Goal: Find specific page/section: Find specific page/section

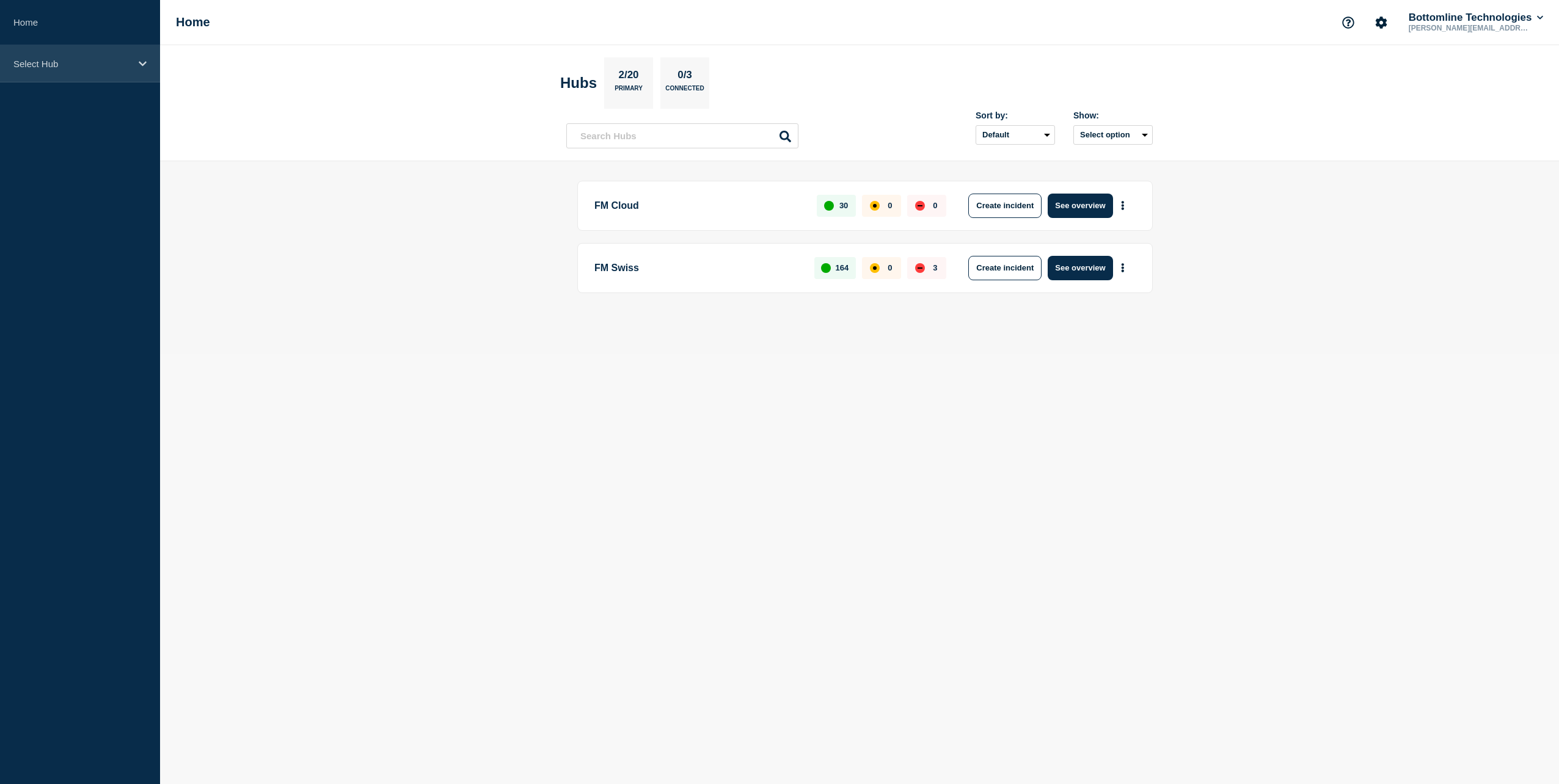
click at [26, 60] on p "Select Hub" at bounding box center [72, 63] width 117 height 11
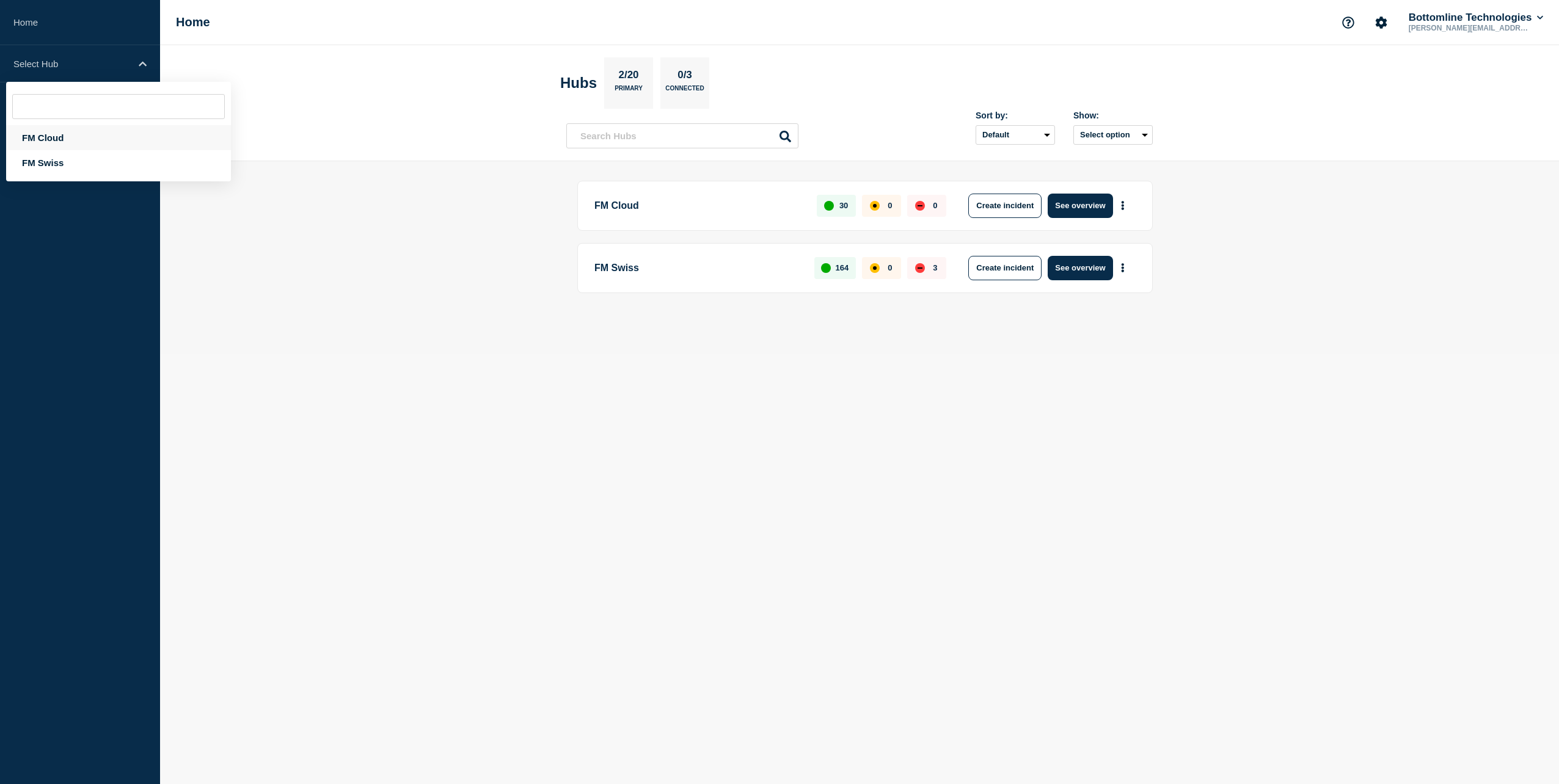
click at [31, 135] on div "FM Cloud" at bounding box center [119, 138] width 225 height 25
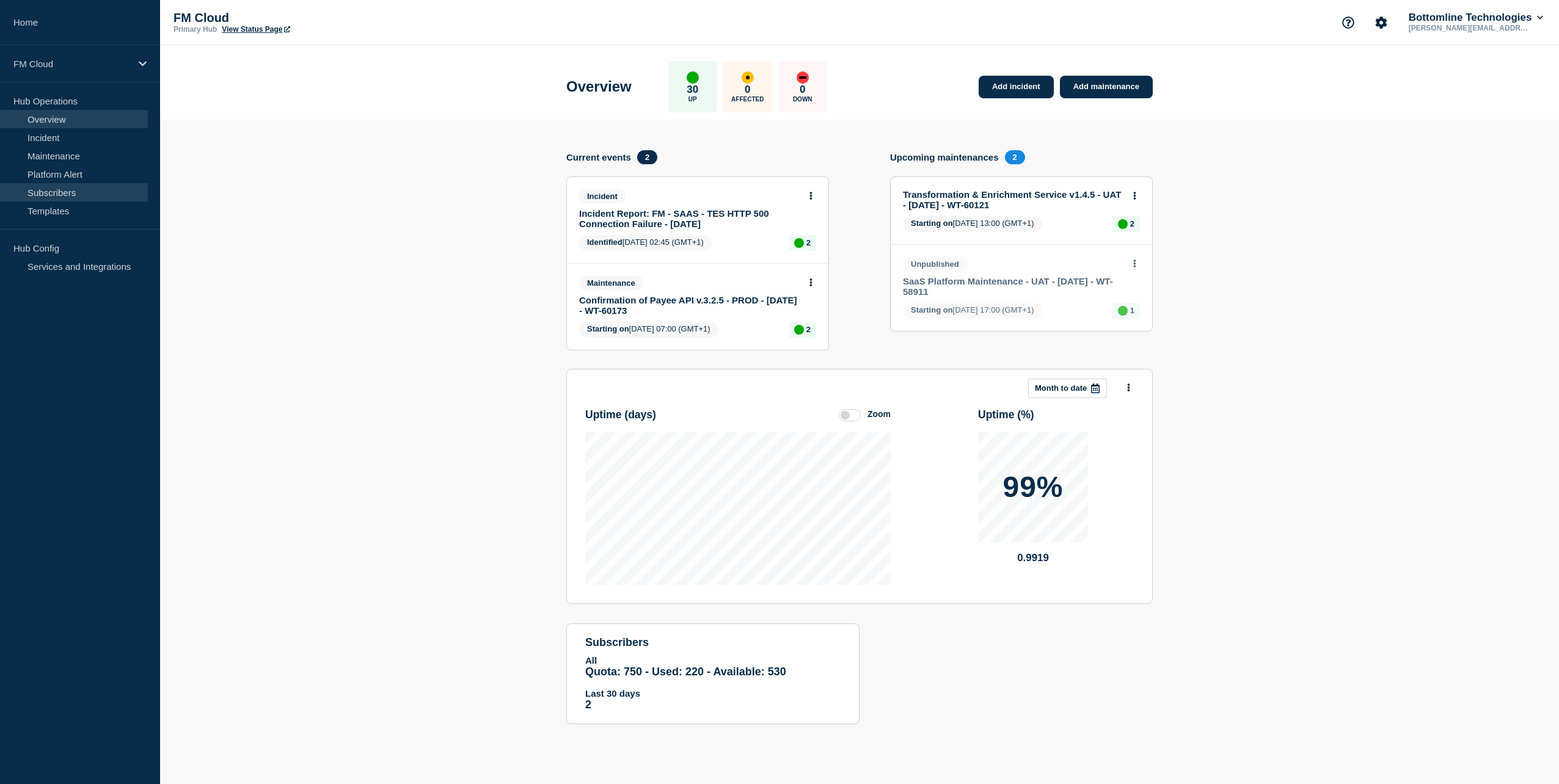
click at [50, 190] on link "Subscribers" at bounding box center [74, 192] width 148 height 18
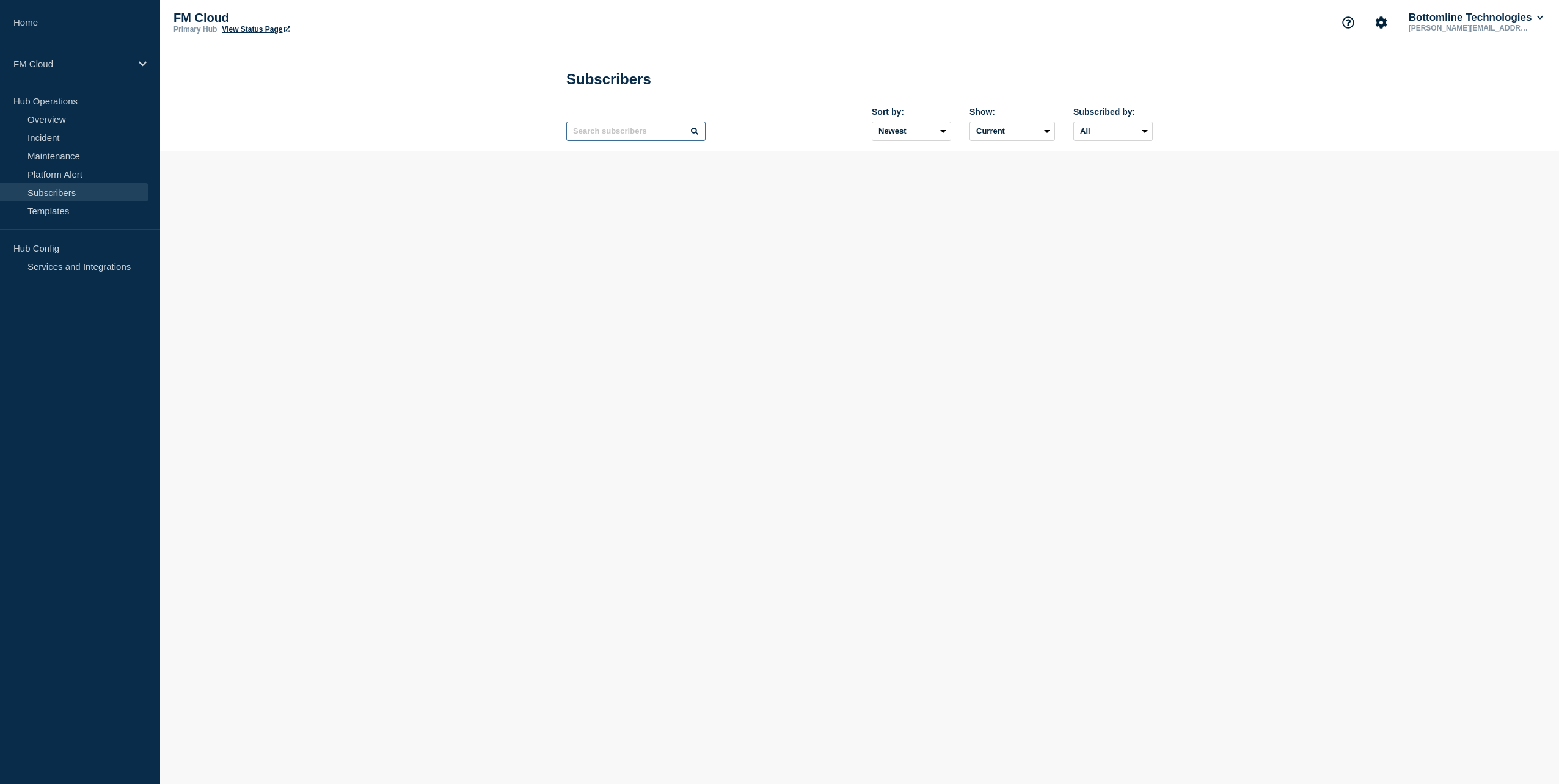
click at [624, 135] on input "text" at bounding box center [636, 131] width 139 height 19
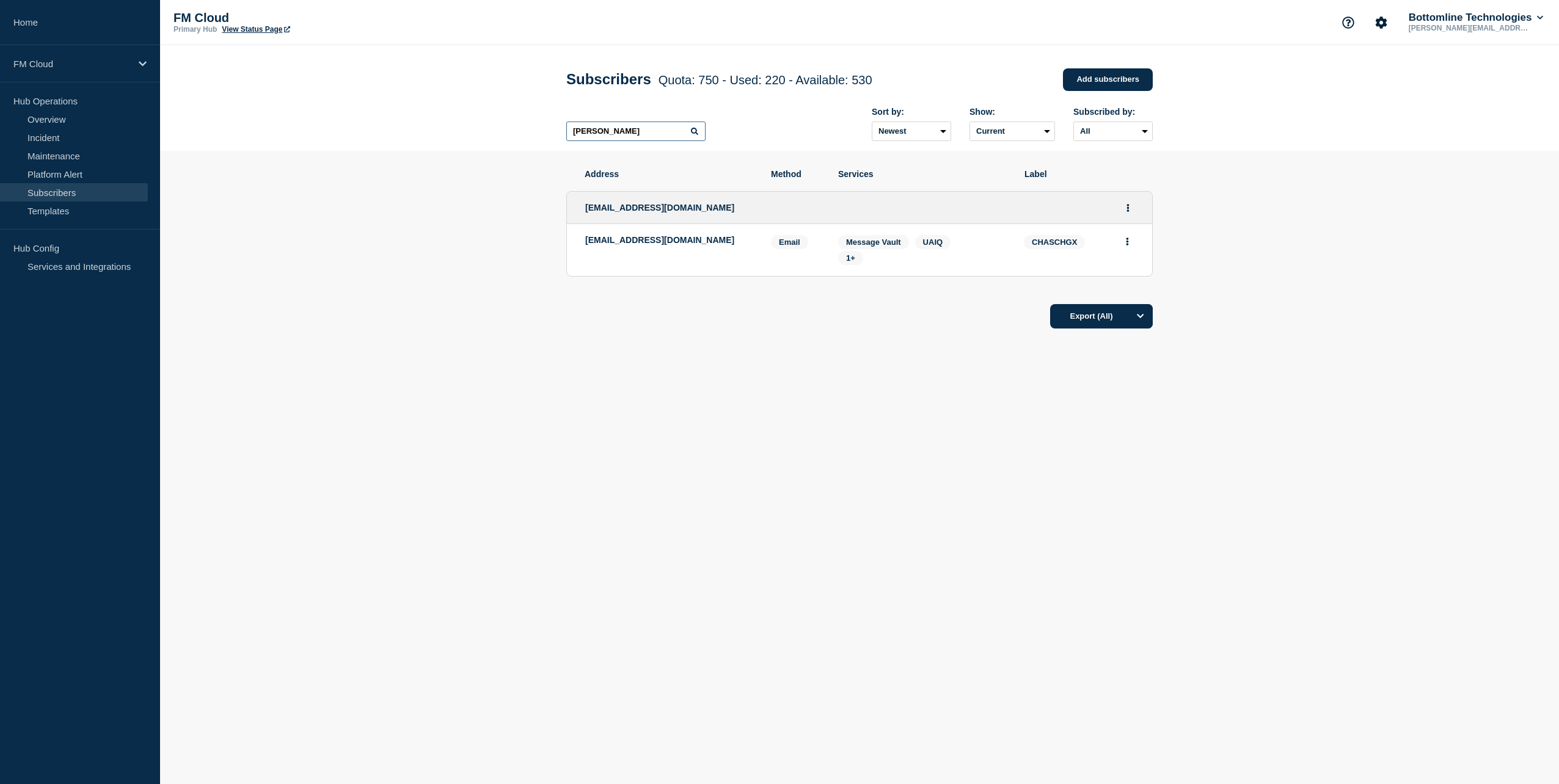
type input "[PERSON_NAME]"
click at [58, 56] on div "FM Cloud" at bounding box center [80, 63] width 160 height 37
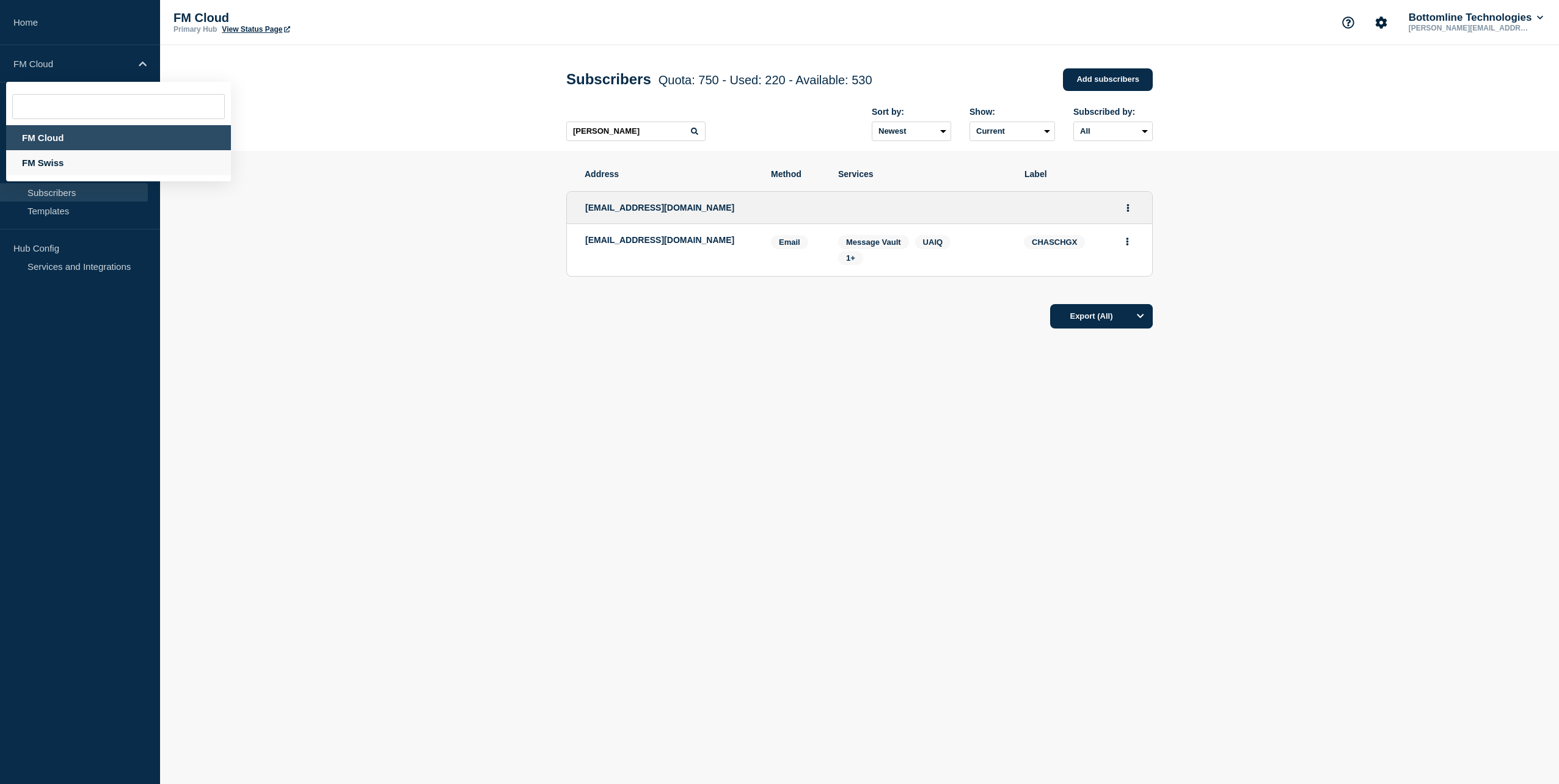
click at [53, 162] on div "FM Swiss" at bounding box center [119, 163] width 225 height 25
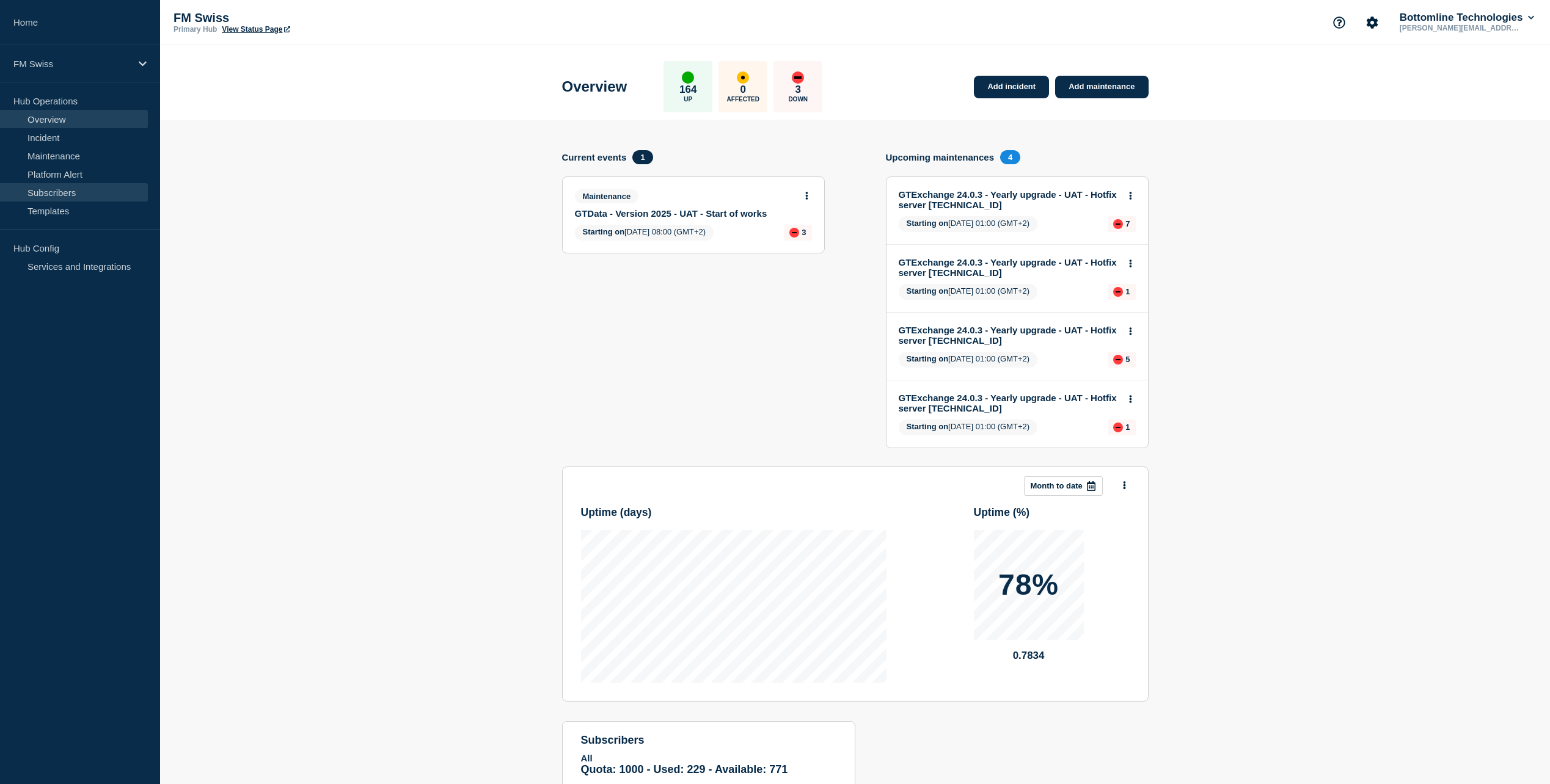
click at [59, 189] on link "Subscribers" at bounding box center [74, 192] width 148 height 18
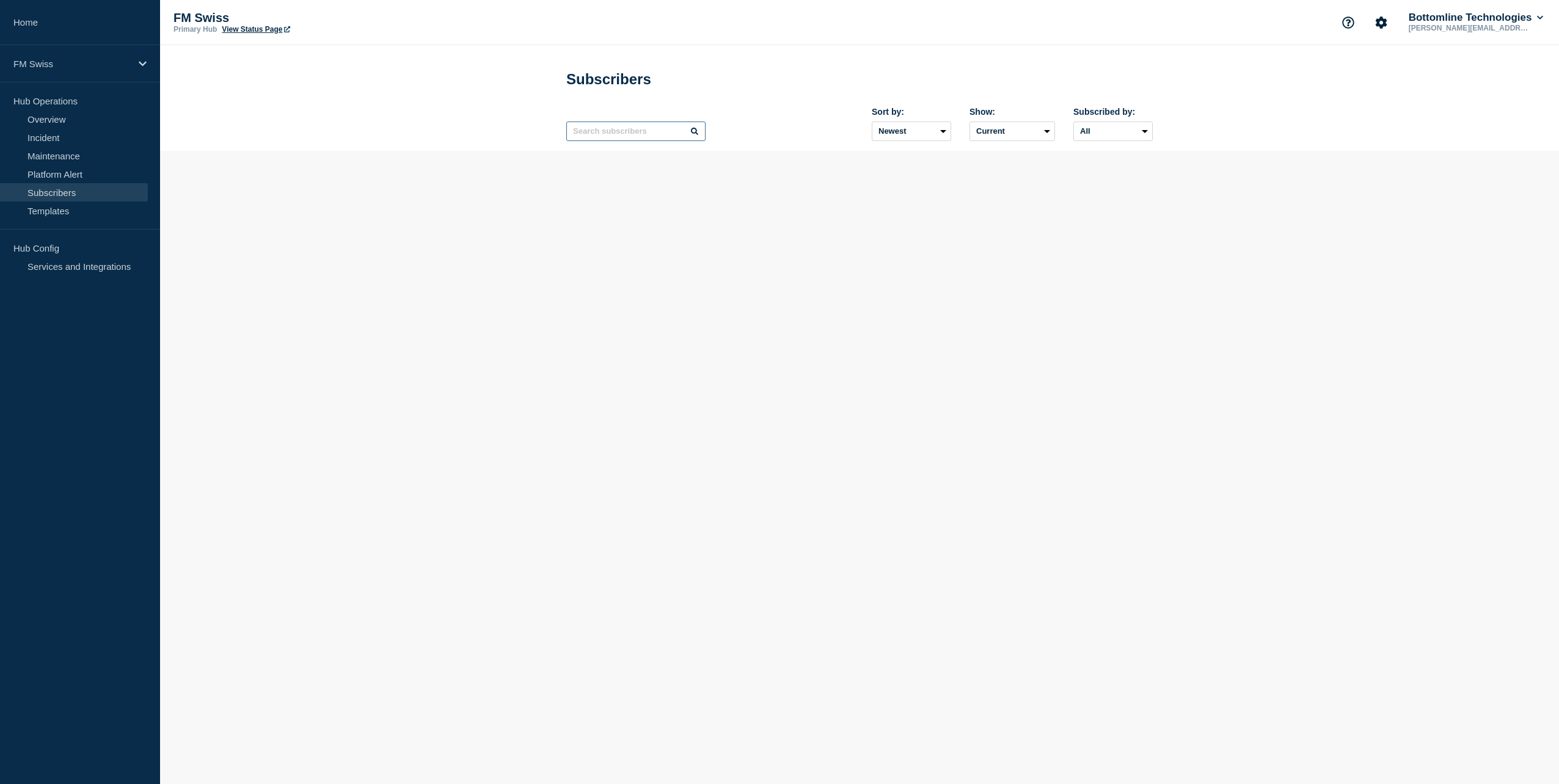
click at [659, 137] on input "text" at bounding box center [636, 131] width 139 height 19
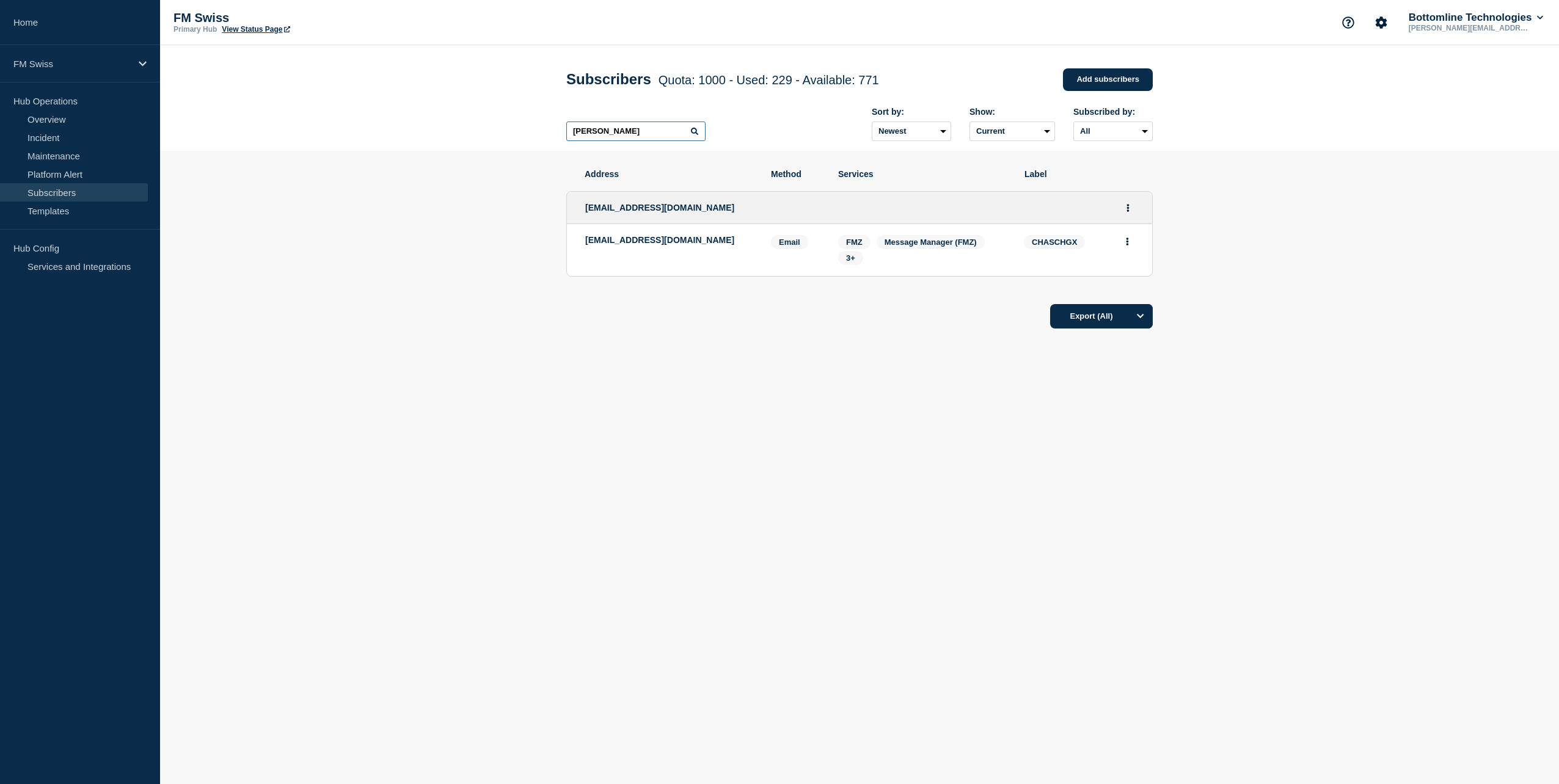
drag, startPoint x: 617, startPoint y: 129, endPoint x: 446, endPoint y: 118, distance: 171.4
click at [450, 121] on header "Subscribers Quota: 1000 - Used: 229 - Available: 771 Quota Used Available 1000 …" at bounding box center [859, 98] width 1399 height 105
type input "[PERSON_NAME]"
